Goal: Find specific page/section: Find specific page/section

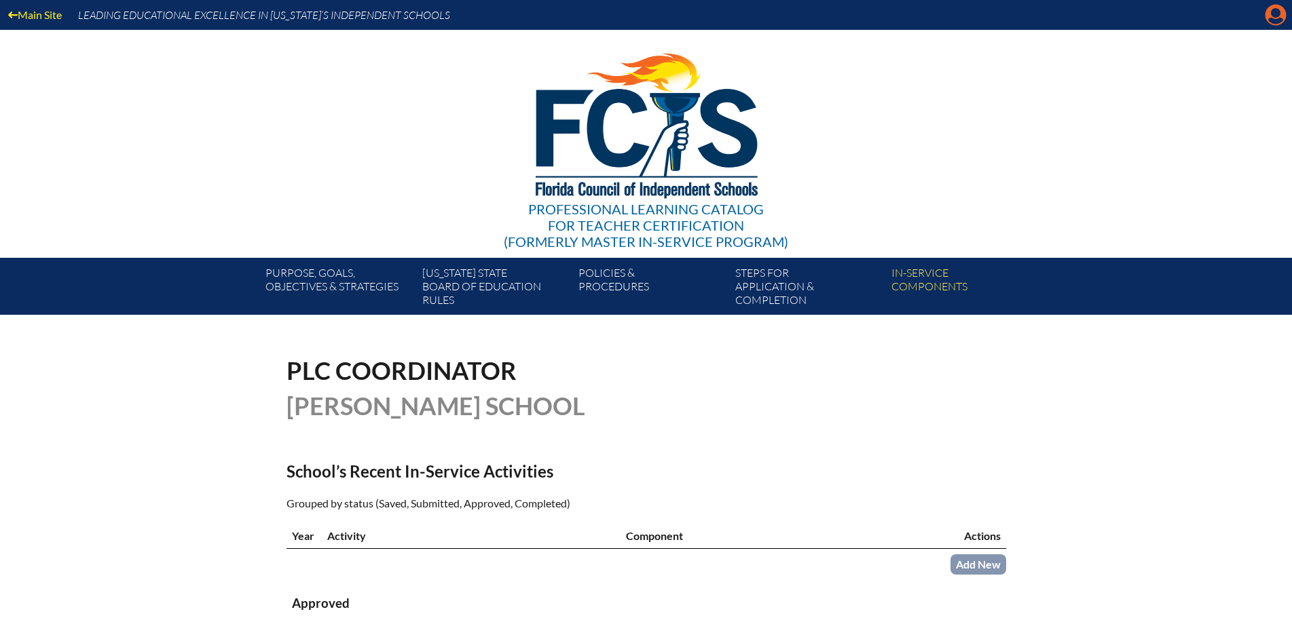
click at [1274, 16] on icon "Manage account" at bounding box center [1276, 15] width 22 height 22
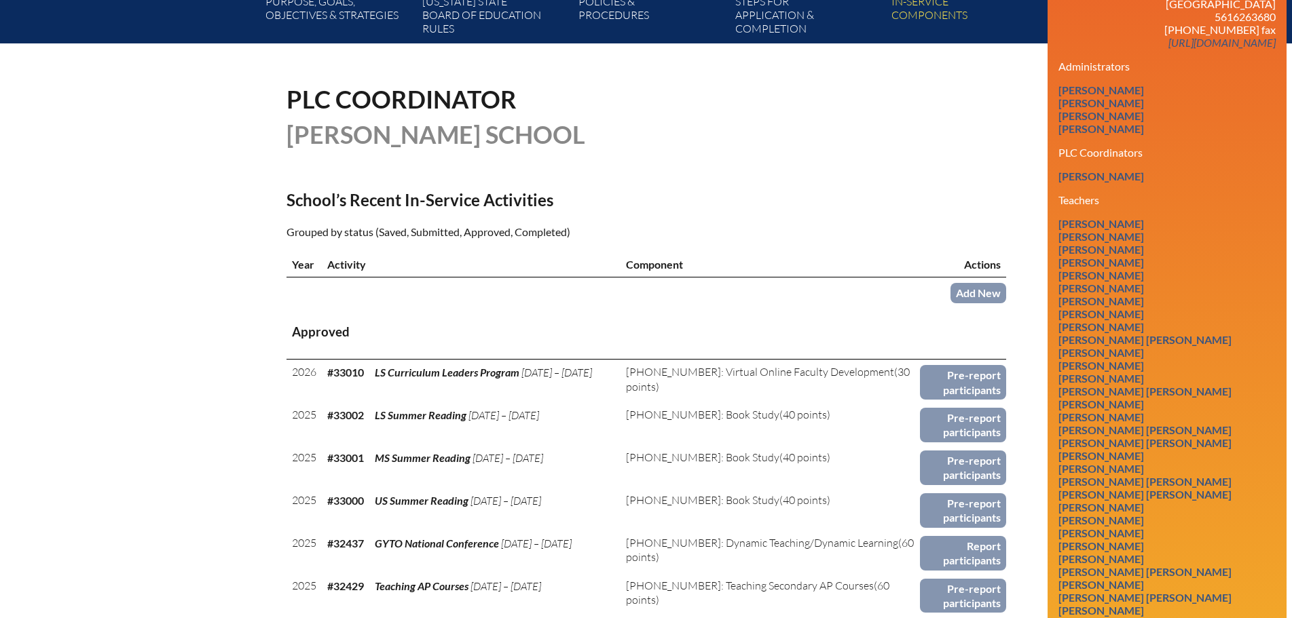
scroll to position [339, 0]
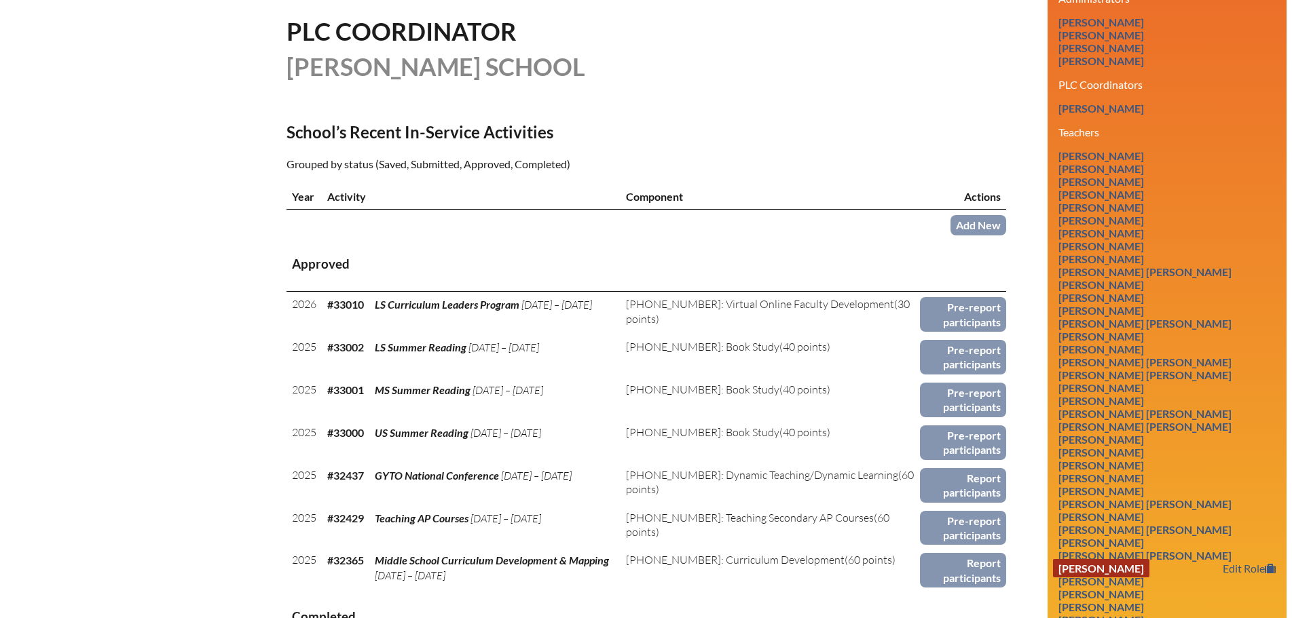
click at [1121, 569] on link "[PERSON_NAME]" at bounding box center [1101, 568] width 96 height 18
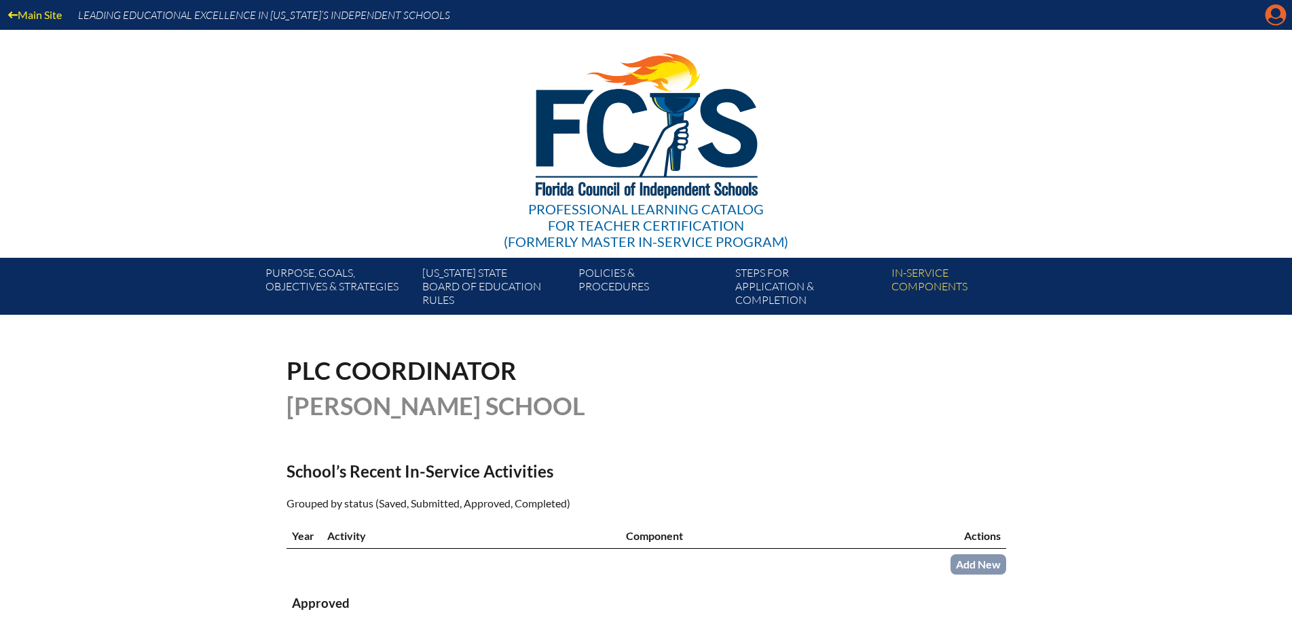
click at [1282, 14] on icon at bounding box center [1275, 15] width 21 height 21
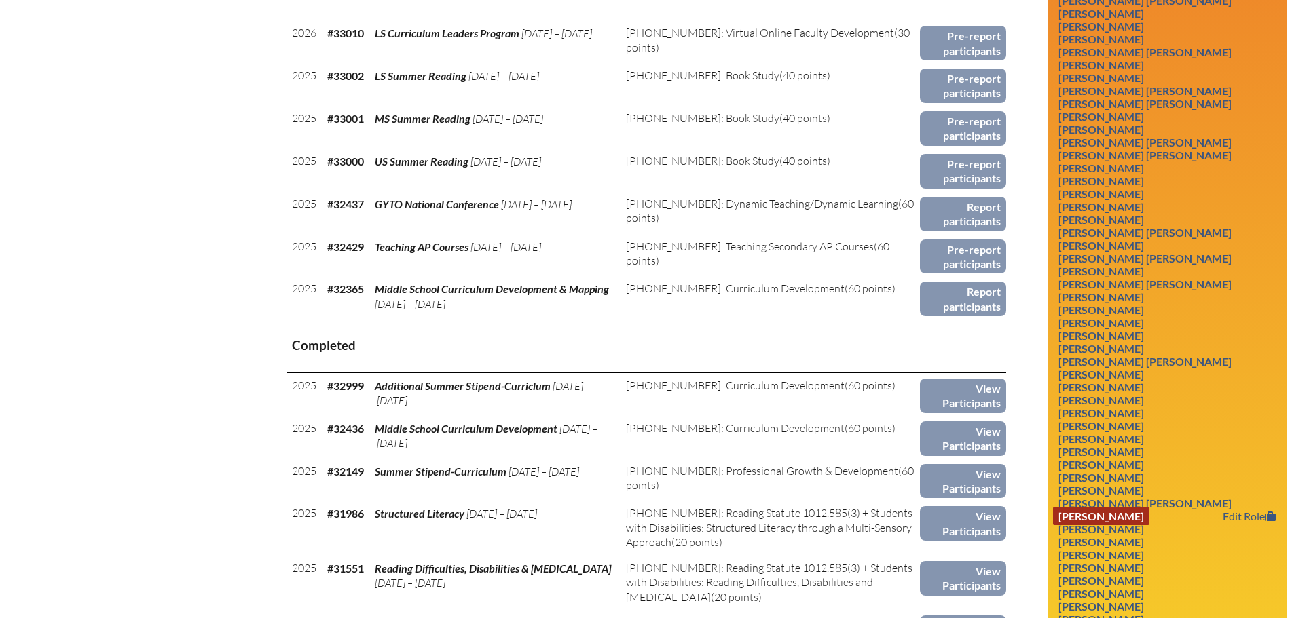
scroll to position [747, 0]
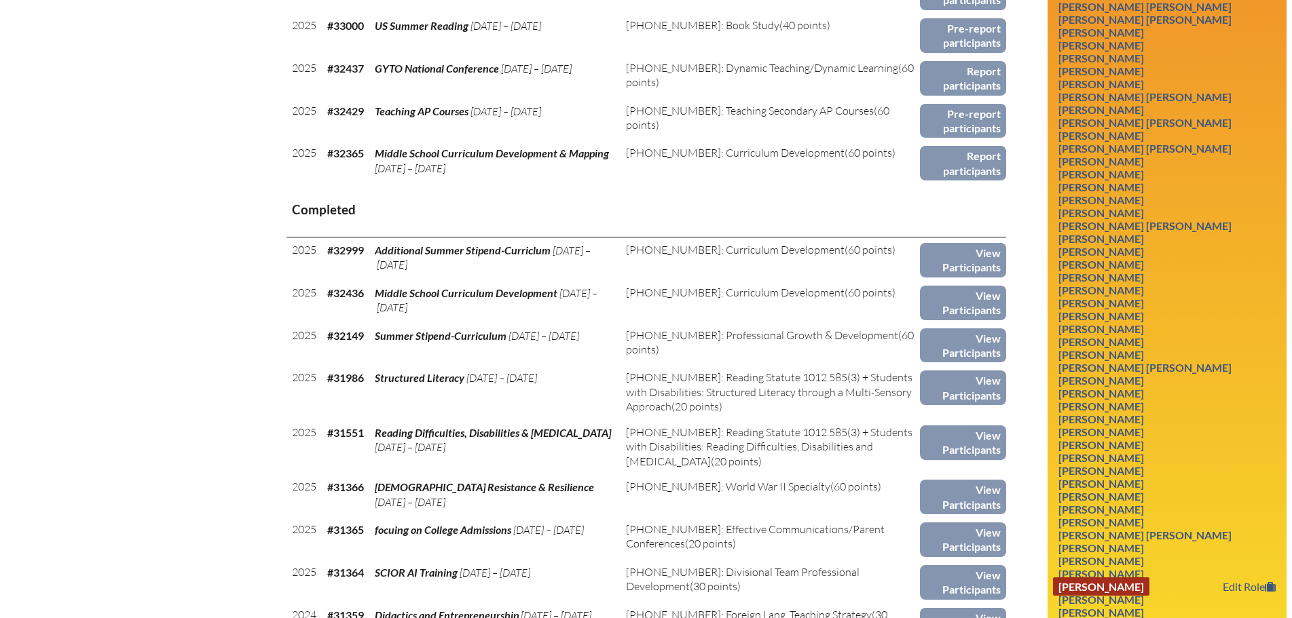
click at [1119, 582] on link "Denise Ponchock" at bounding box center [1101, 587] width 96 height 18
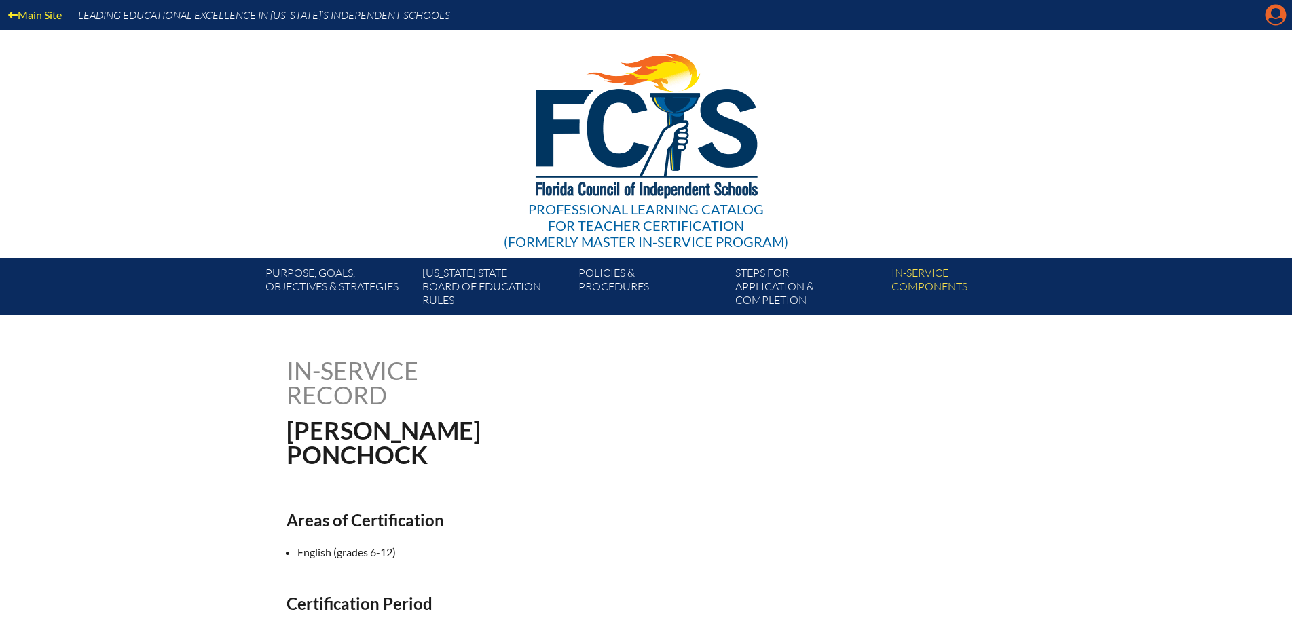
click at [1276, 24] on icon "Manage account" at bounding box center [1276, 15] width 22 height 22
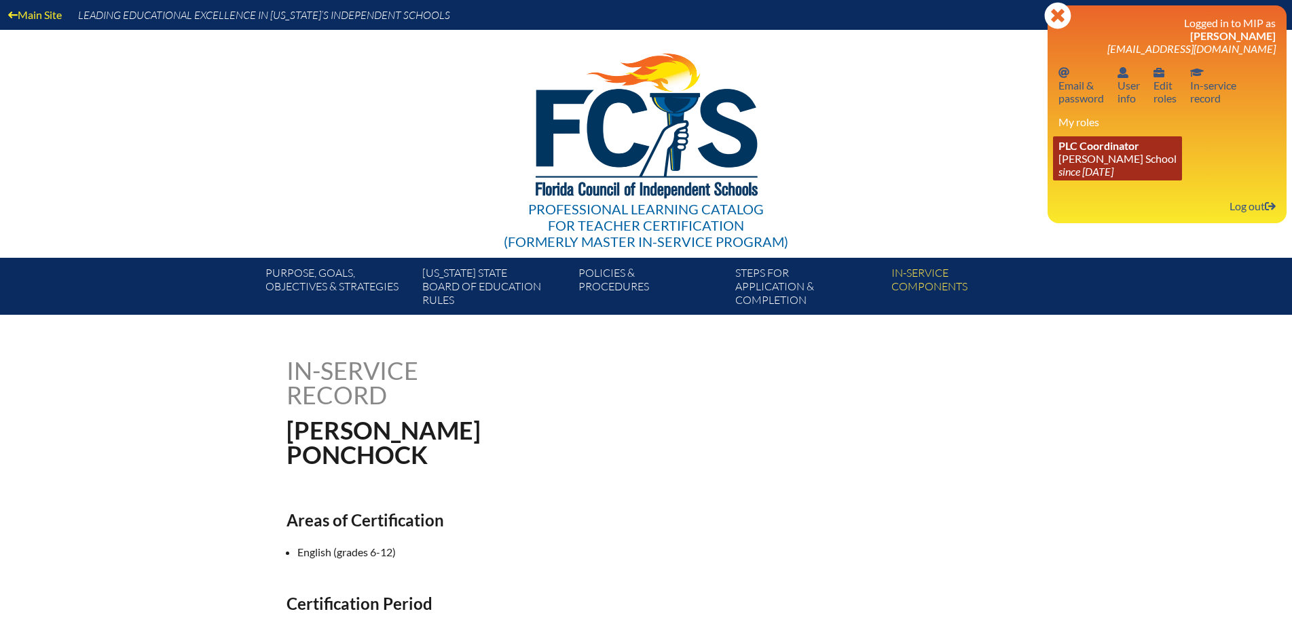
click at [1113, 170] on icon "since [DATE]" at bounding box center [1085, 171] width 55 height 13
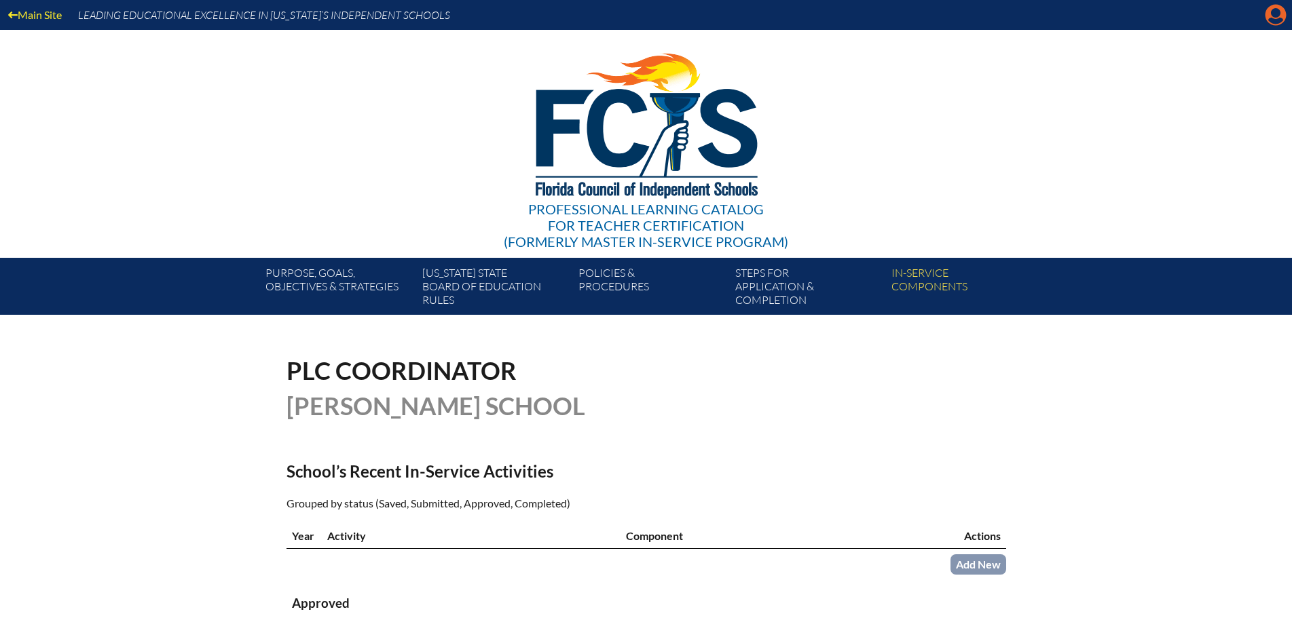
click at [1275, 5] on icon at bounding box center [1275, 15] width 21 height 21
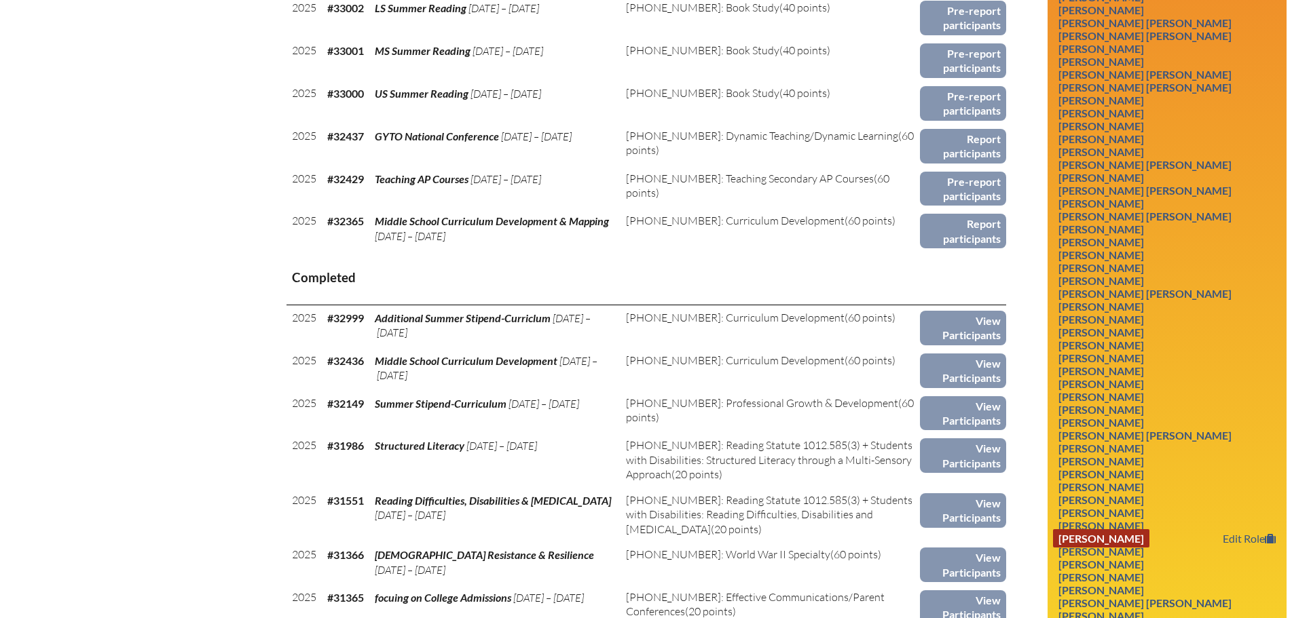
scroll to position [611, 0]
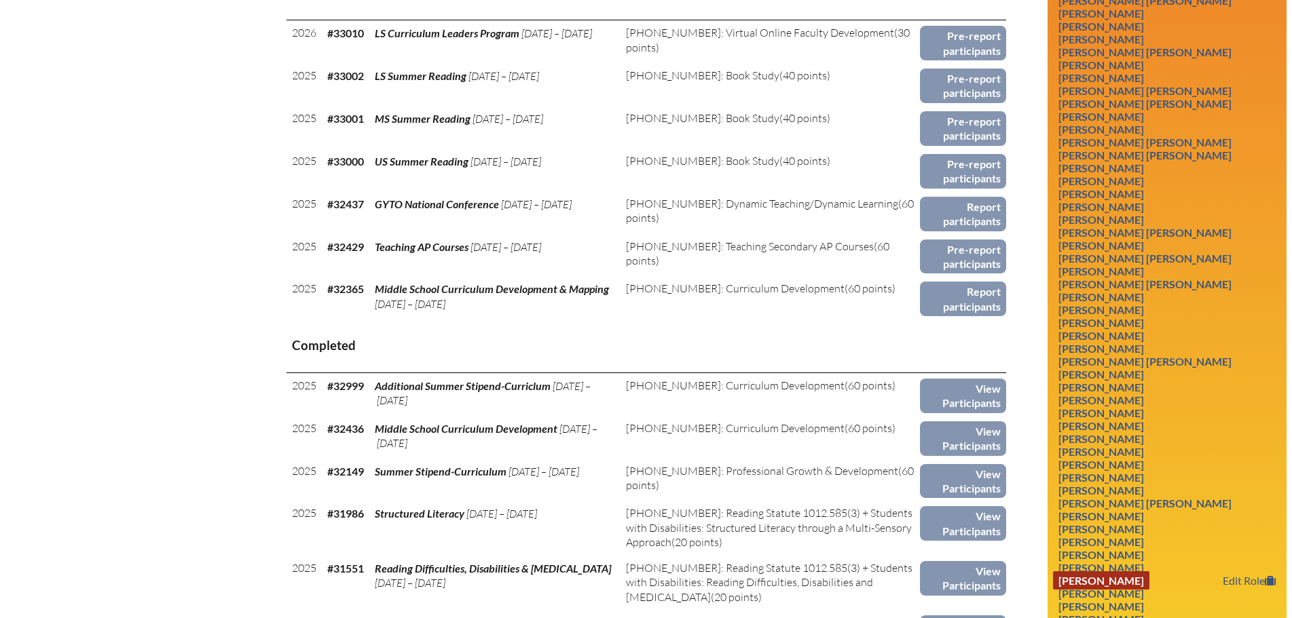
click at [1097, 574] on link "Rachelle Mays" at bounding box center [1101, 581] width 96 height 18
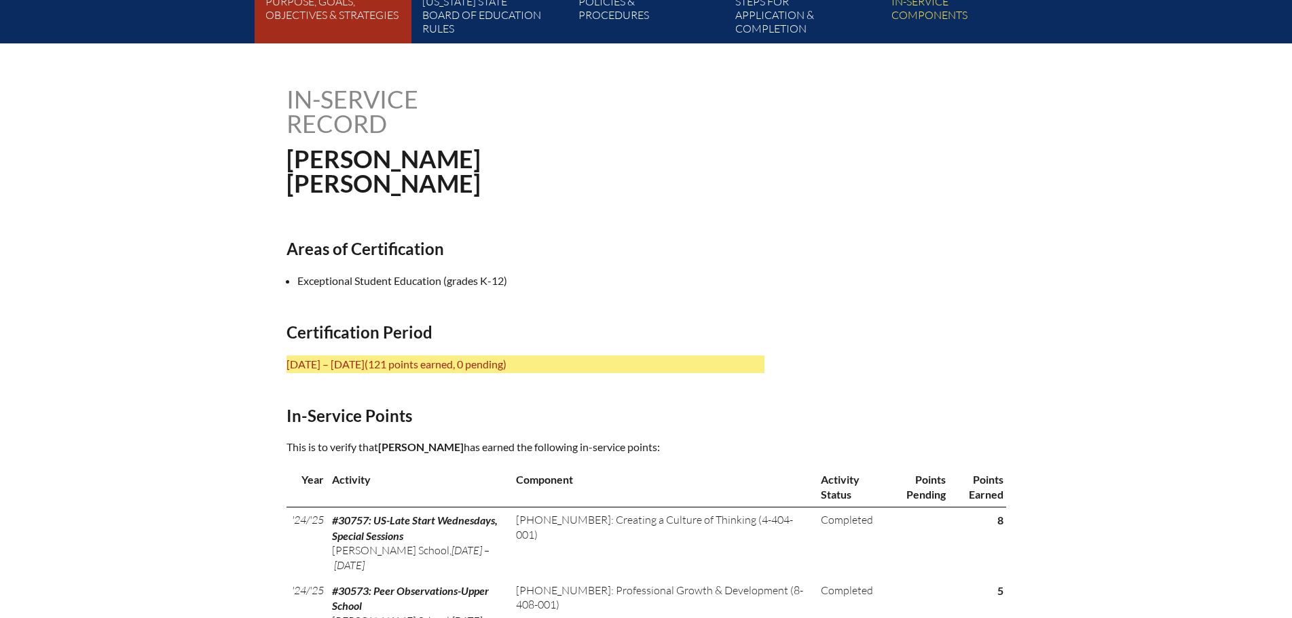
scroll to position [204, 0]
